Goal: Task Accomplishment & Management: Manage account settings

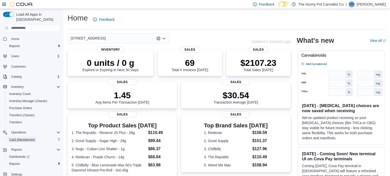
click at [22, 138] on span "Cash Management" at bounding box center [22, 140] width 26 height 4
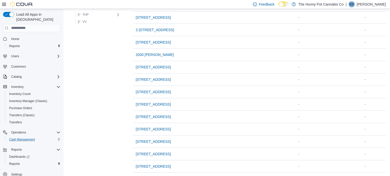
scroll to position [217, 0]
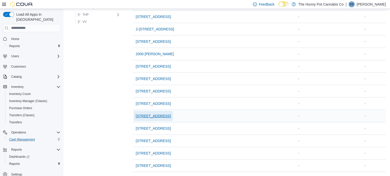
click at [151, 116] on span "[STREET_ADDRESS]" at bounding box center [153, 116] width 35 height 5
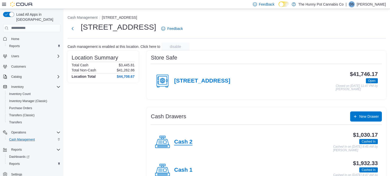
click at [182, 142] on h4 "Cash 2" at bounding box center [183, 142] width 18 height 7
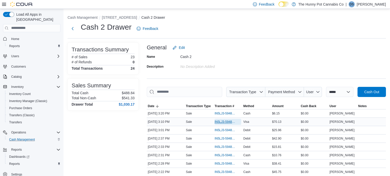
click at [224, 123] on span "IN5LJ3-5948330" at bounding box center [225, 122] width 22 height 4
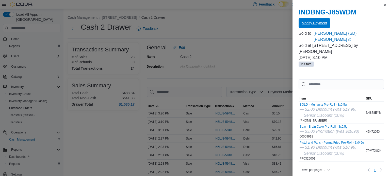
click at [314, 26] on span "Modify Payment" at bounding box center [313, 23] width 25 height 10
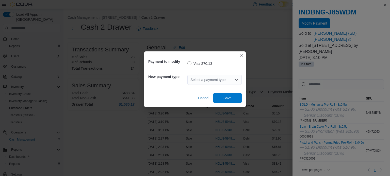
click at [212, 84] on div "Select a payment type" at bounding box center [214, 80] width 54 height 10
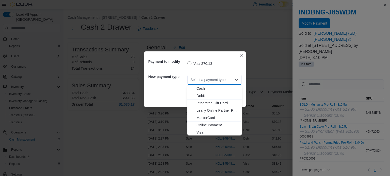
click at [199, 134] on span "Visa" at bounding box center [217, 132] width 42 height 5
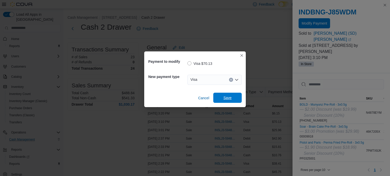
click at [239, 99] on button "Save" at bounding box center [227, 98] width 28 height 10
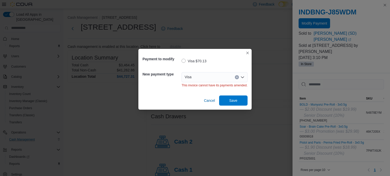
click at [240, 76] on icon "Open list of options" at bounding box center [242, 77] width 4 height 4
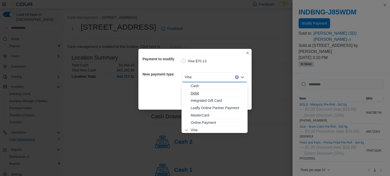
click at [222, 93] on span "Debit" at bounding box center [217, 93] width 54 height 5
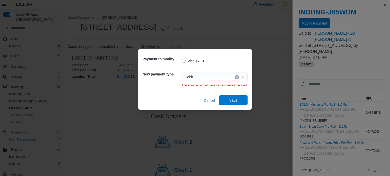
click at [230, 98] on span "Save" at bounding box center [233, 100] width 22 height 10
